Goal: Task Accomplishment & Management: Use online tool/utility

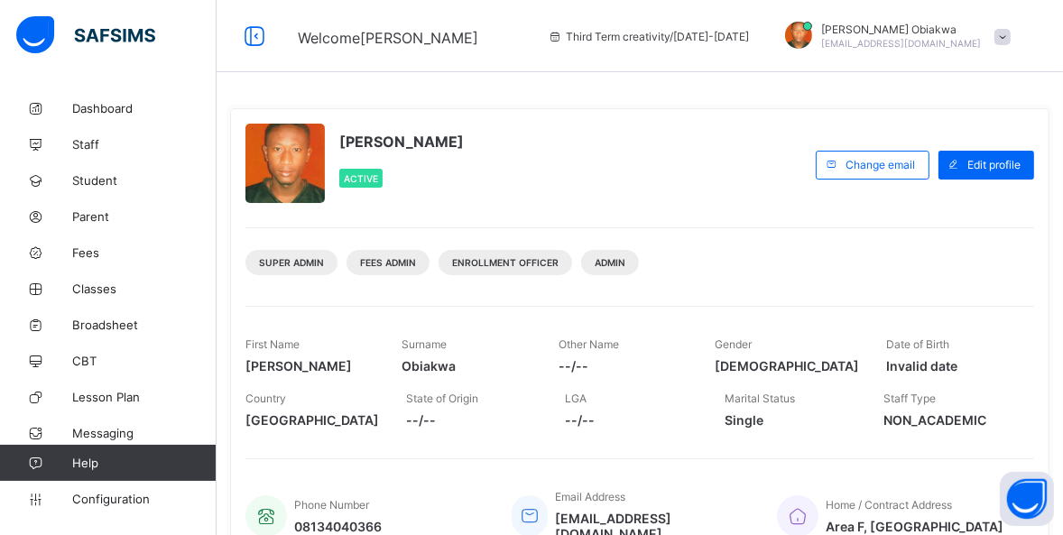
click at [341, 298] on div "[PERSON_NAME] Active Change email Edit profile Super Admin Fees Admin Enrollmen…" at bounding box center [640, 337] width 820 height 458
click at [81, 177] on span "Student" at bounding box center [144, 180] width 144 height 14
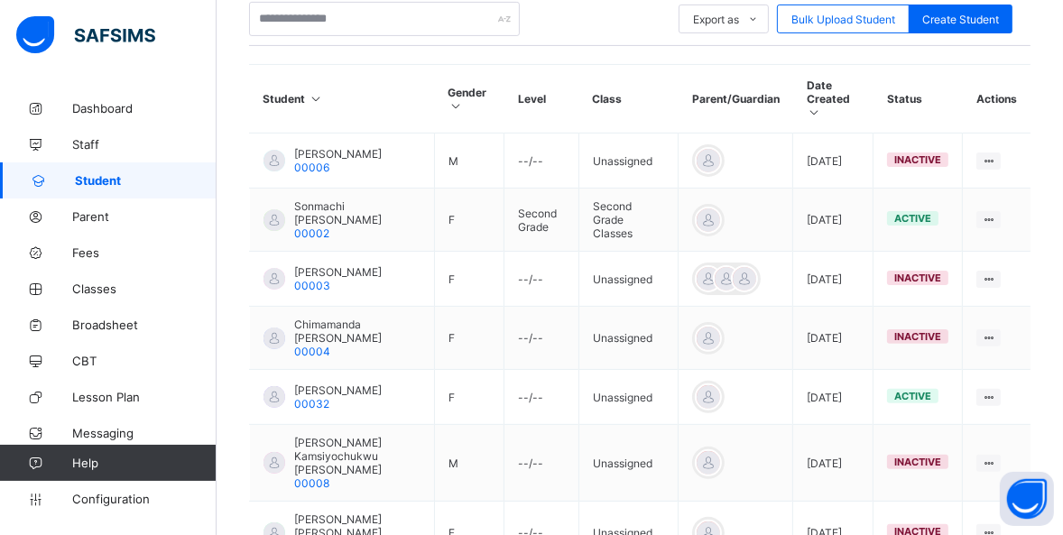
scroll to position [424, 0]
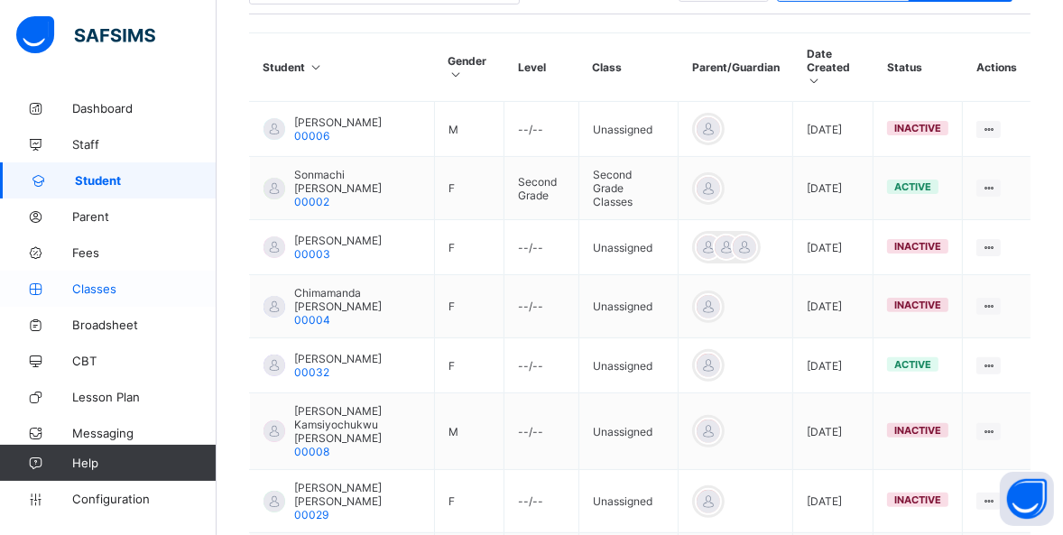
click at [86, 289] on span "Classes" at bounding box center [144, 289] width 144 height 14
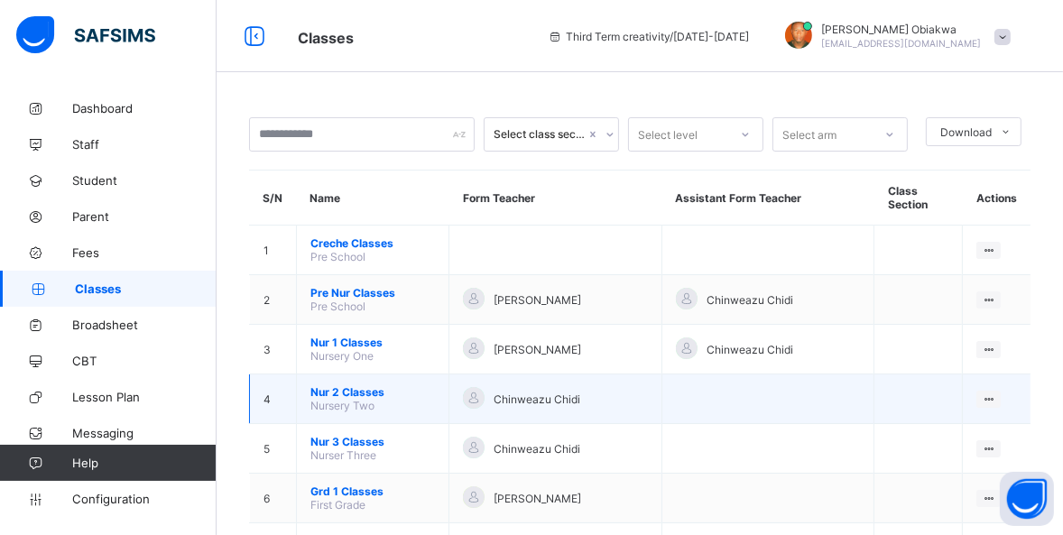
click at [345, 385] on span "Nur 2 Classes" at bounding box center [373, 392] width 125 height 14
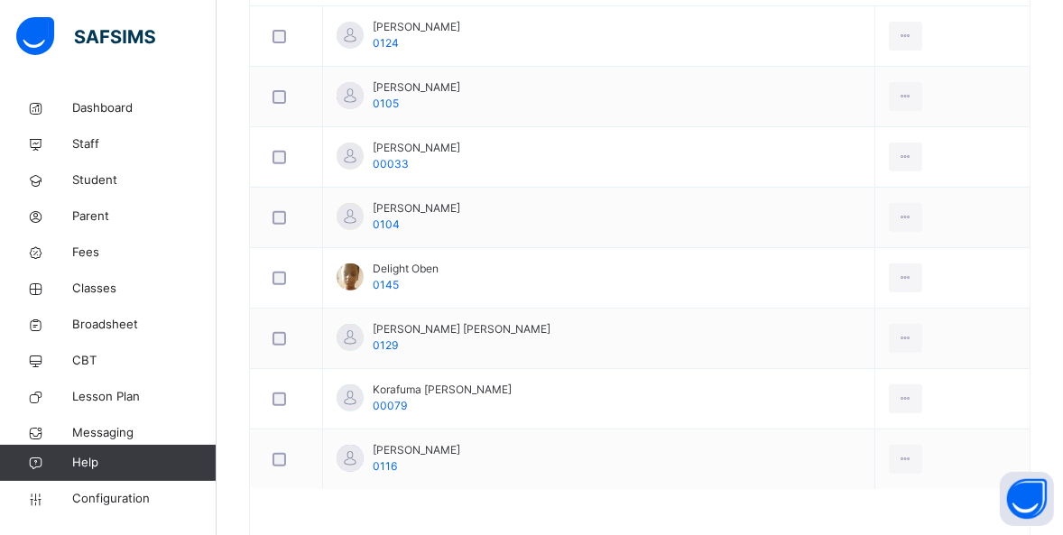
scroll to position [579, 0]
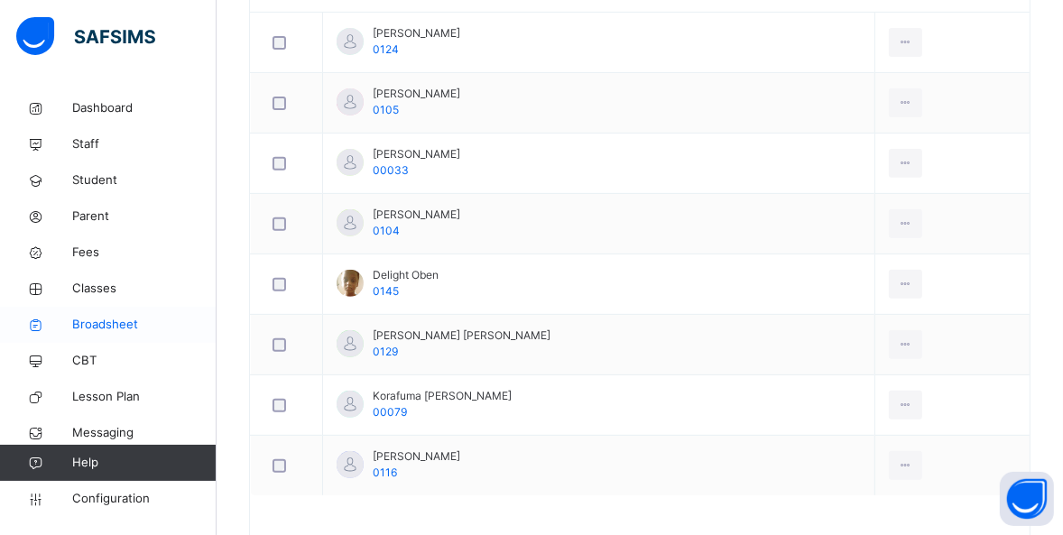
click at [98, 330] on span "Broadsheet" at bounding box center [144, 325] width 144 height 18
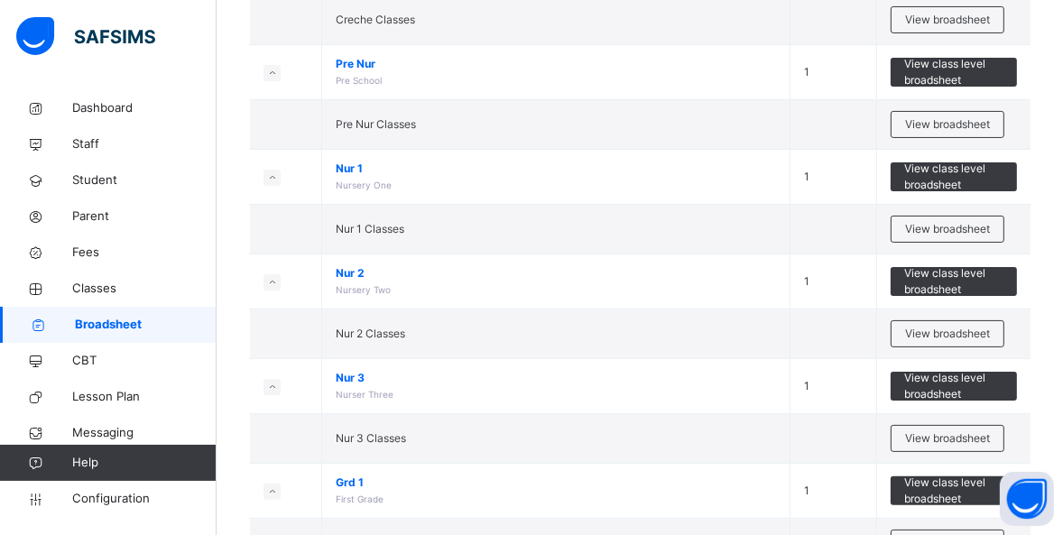
scroll to position [304, 0]
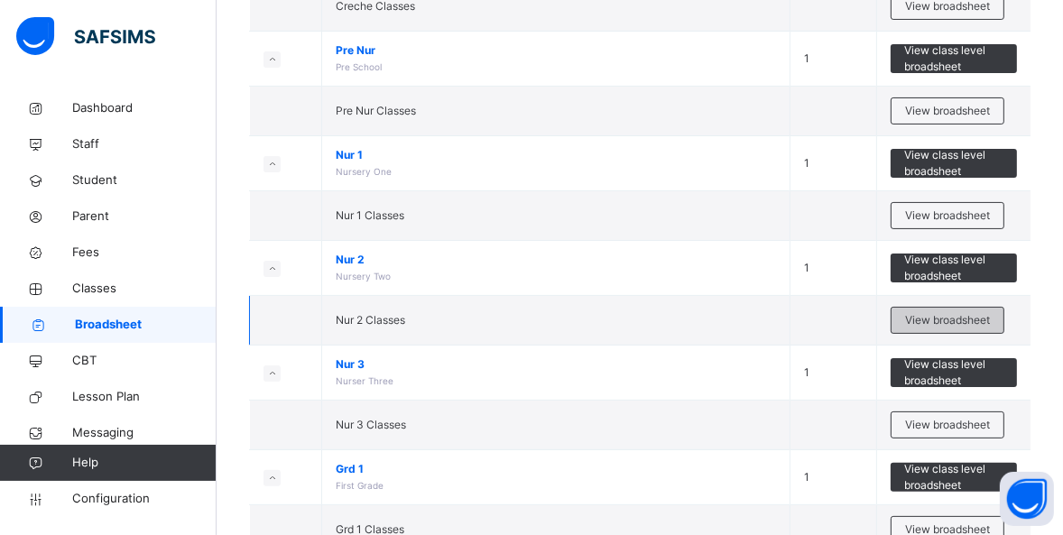
click at [939, 320] on span "View broadsheet" at bounding box center [947, 320] width 85 height 16
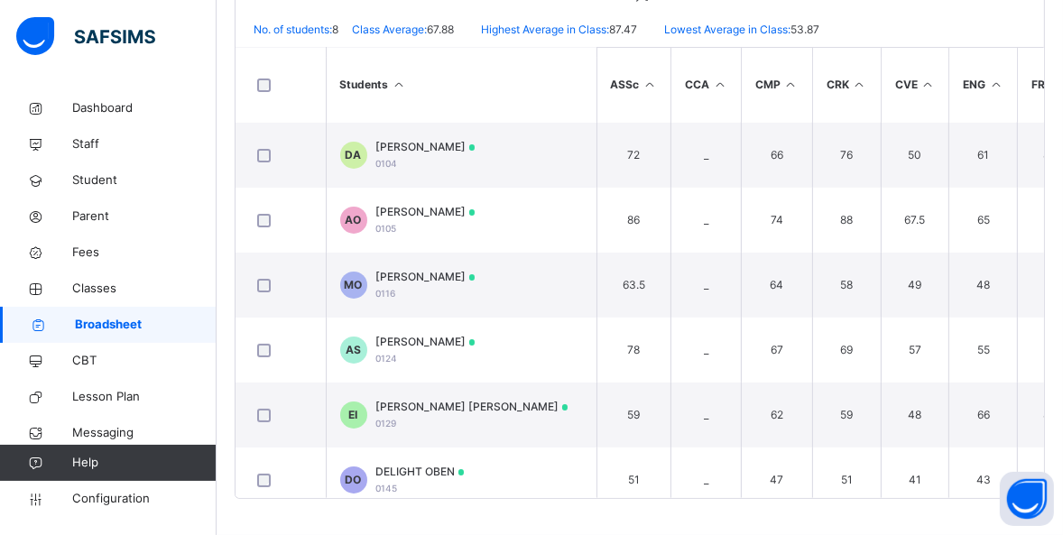
scroll to position [152, 0]
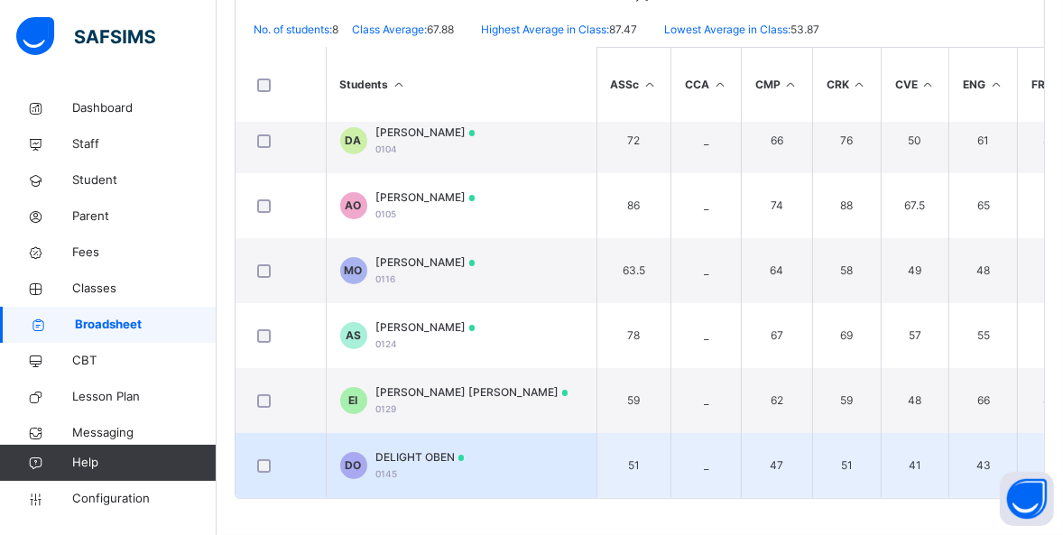
click at [414, 461] on div "DELIGHT OBEN 0145" at bounding box center [420, 466] width 88 height 32
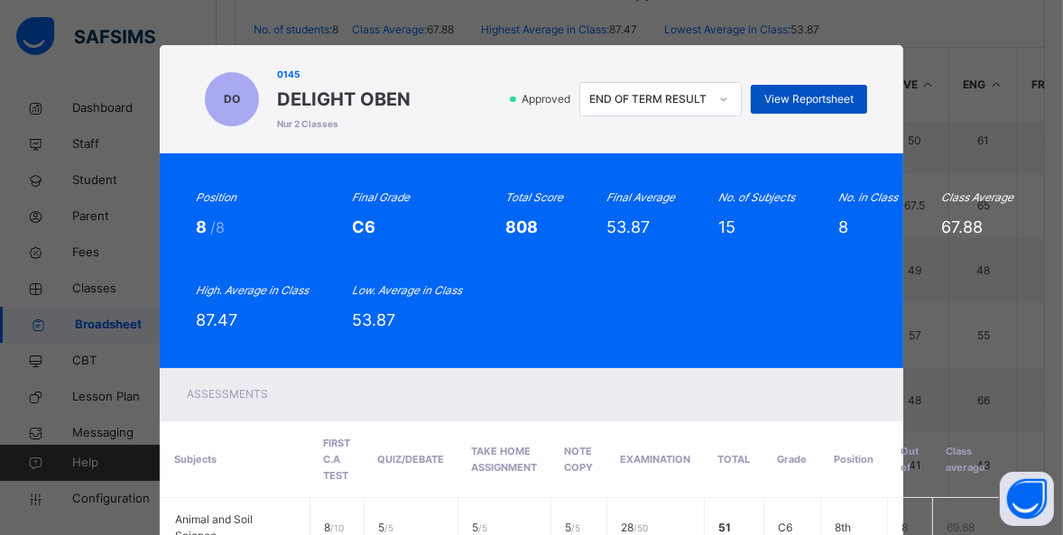
click at [802, 91] on span "View Reportsheet" at bounding box center [809, 99] width 89 height 16
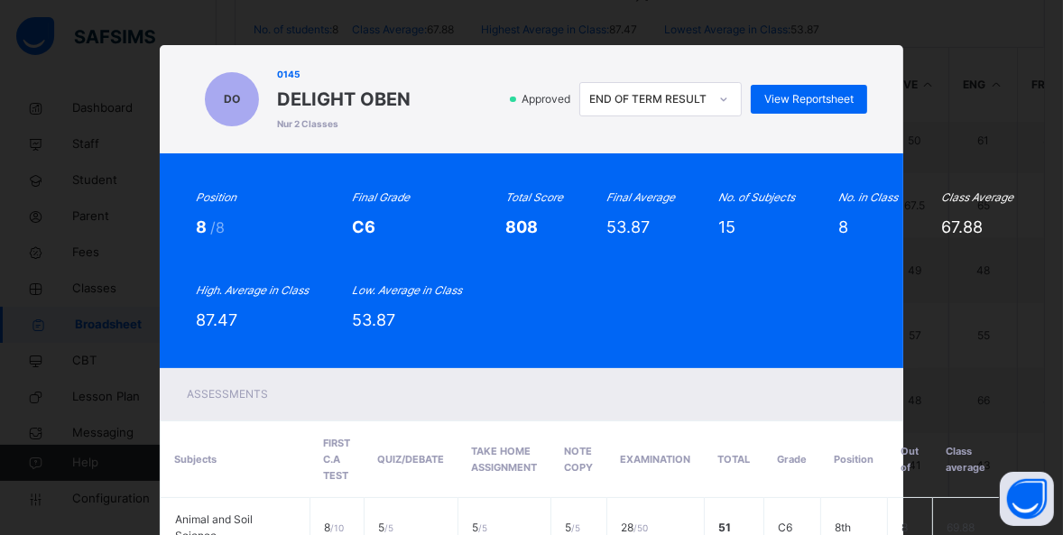
click at [1054, 309] on div "DO 0145 DELIGHT OBEN Nur 2 Classes Approved END OF TERM RESULT View Reportsheet…" at bounding box center [531, 267] width 1063 height 535
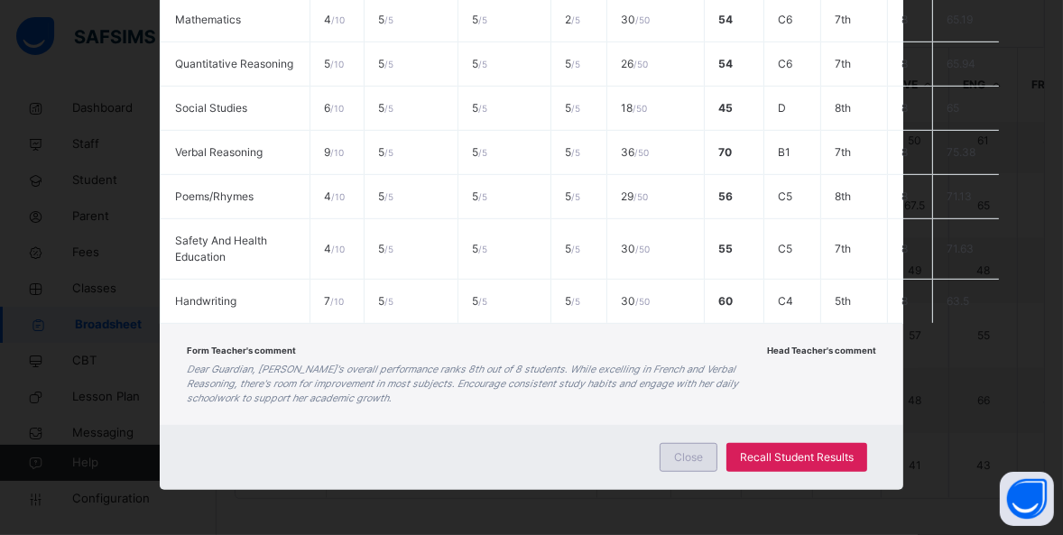
click at [676, 472] on div "Close" at bounding box center [689, 457] width 58 height 29
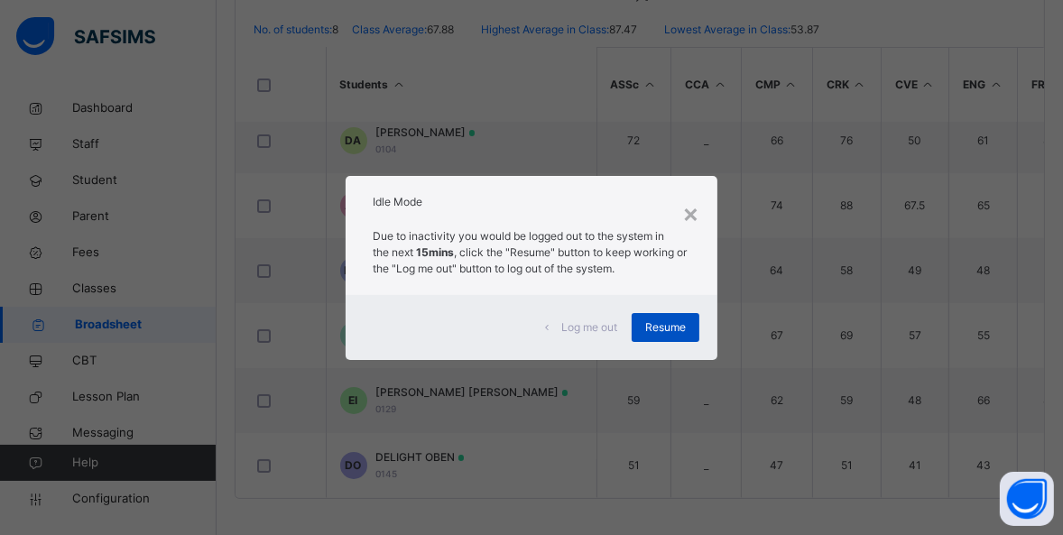
click at [676, 320] on span "Resume" at bounding box center [665, 328] width 41 height 16
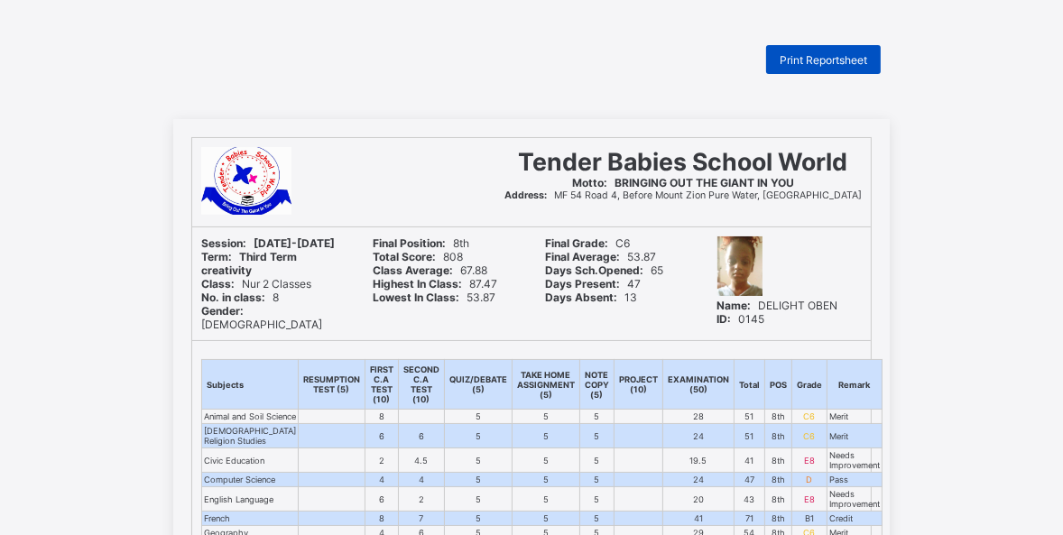
click at [813, 50] on div "Print Reportsheet" at bounding box center [823, 59] width 115 height 29
click at [822, 56] on span "Print Reportsheet" at bounding box center [824, 60] width 88 height 14
